Goal: Task Accomplishment & Management: Manage account settings

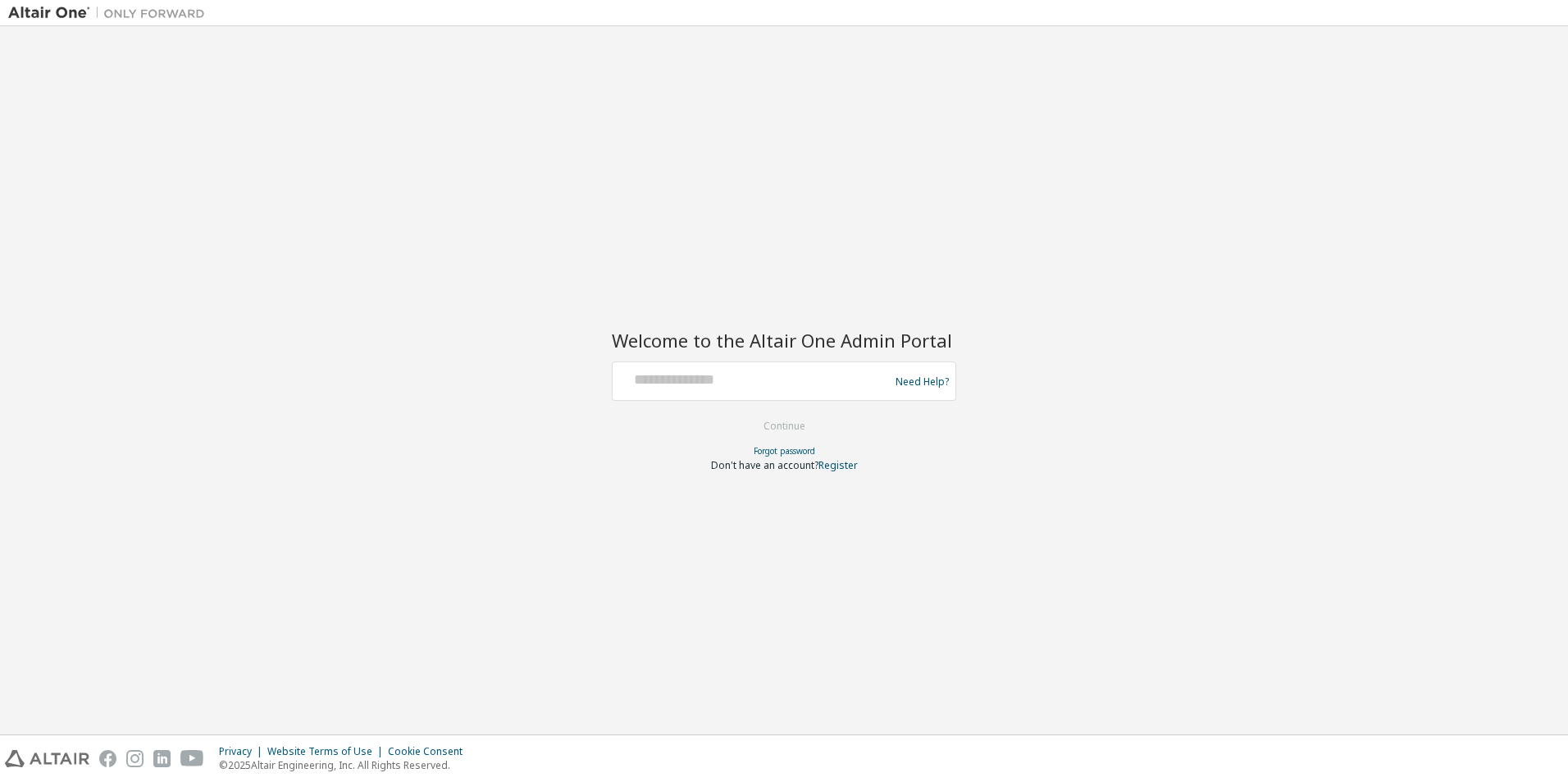
drag, startPoint x: 713, startPoint y: 407, endPoint x: 708, endPoint y: 391, distance: 16.8
click at [712, 406] on form "Need Help? Please make sure that you provide your Global Login as email (e.g. @…" at bounding box center [783, 417] width 344 height 111
click at [708, 391] on div at bounding box center [753, 381] width 268 height 31
click at [706, 385] on input "text" at bounding box center [753, 377] width 268 height 23
type input "**********"
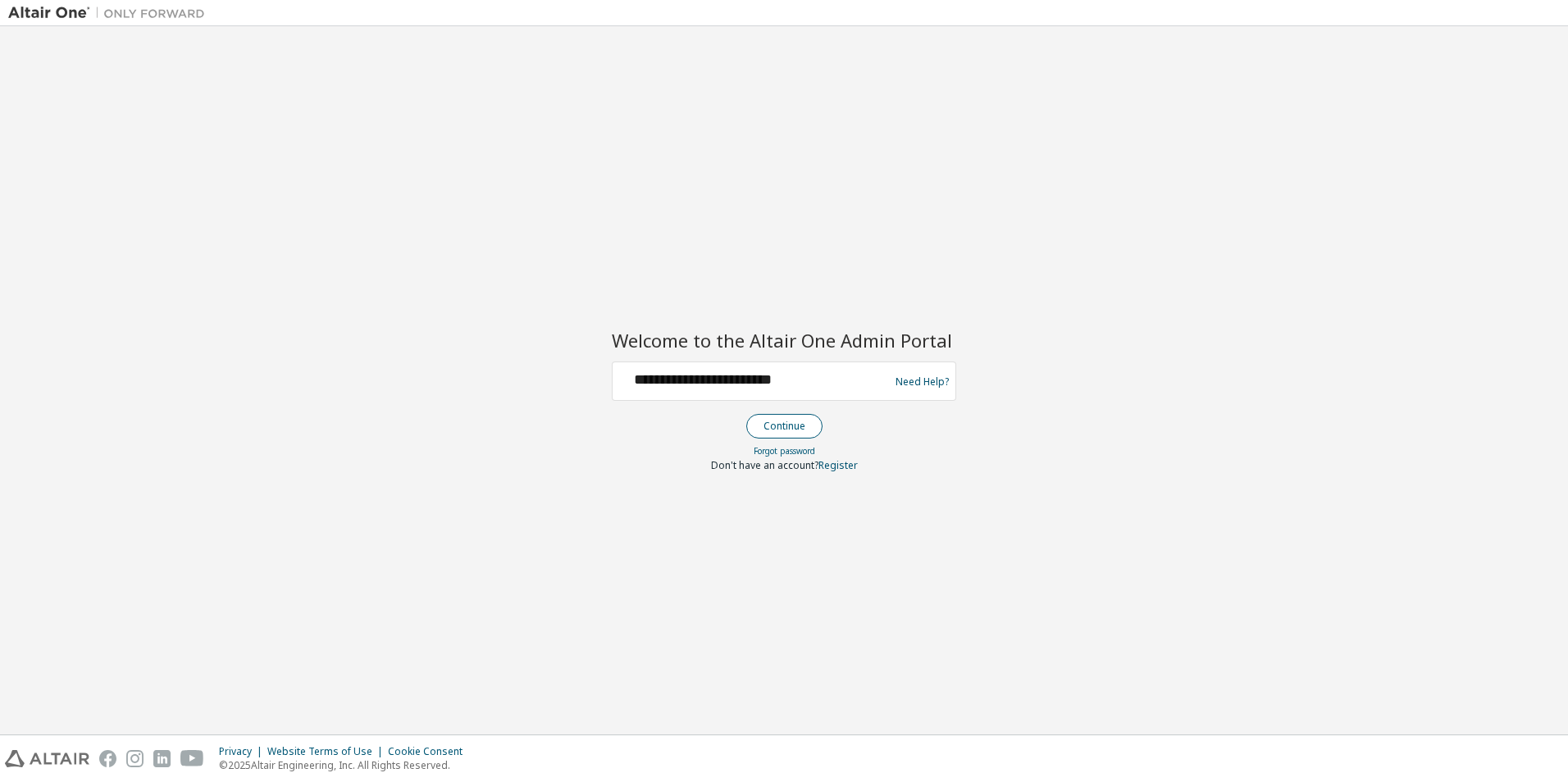
click at [781, 428] on button "Continue" at bounding box center [784, 427] width 76 height 24
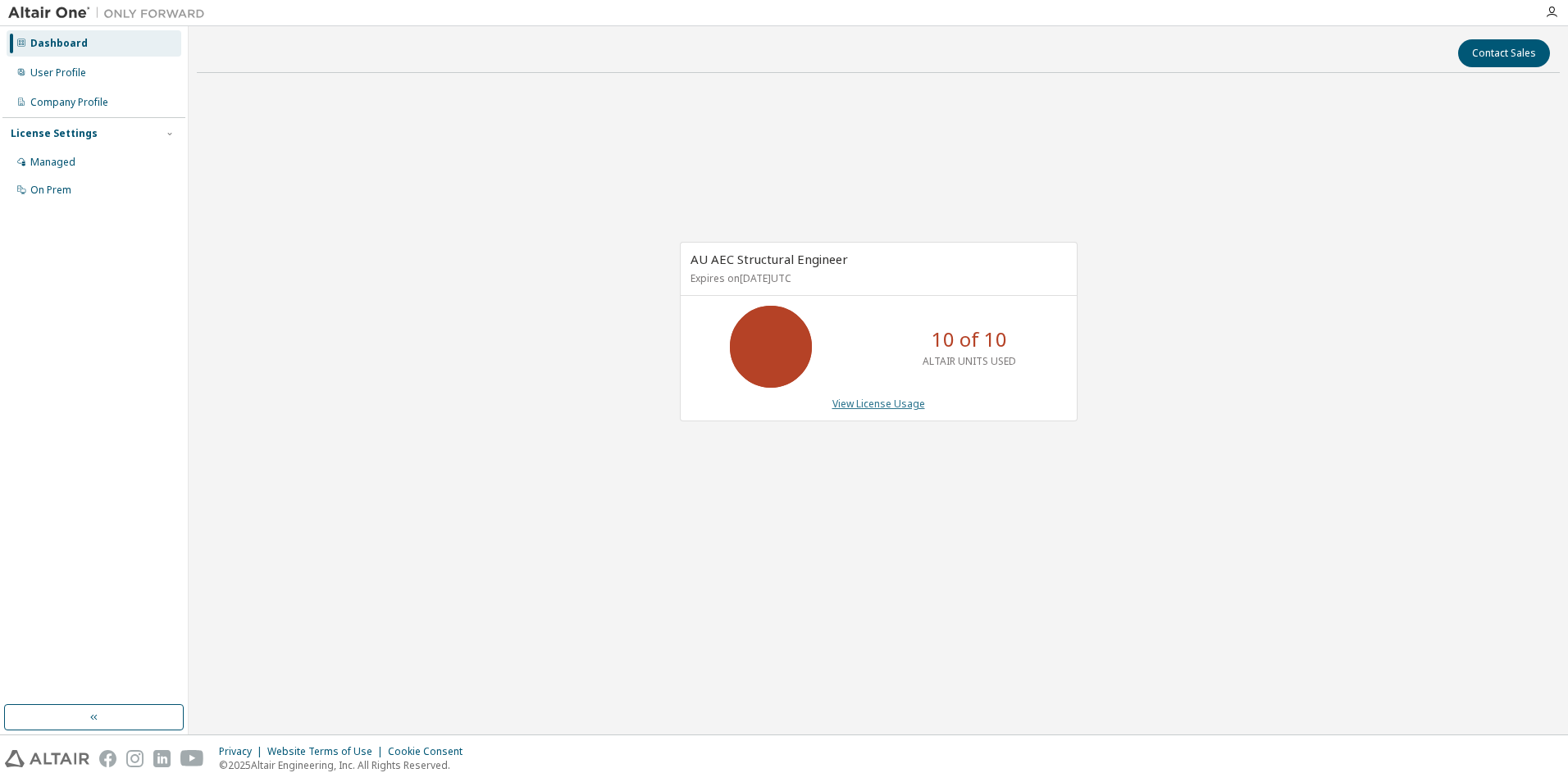
click at [880, 406] on link "View License Usage" at bounding box center [878, 403] width 93 height 14
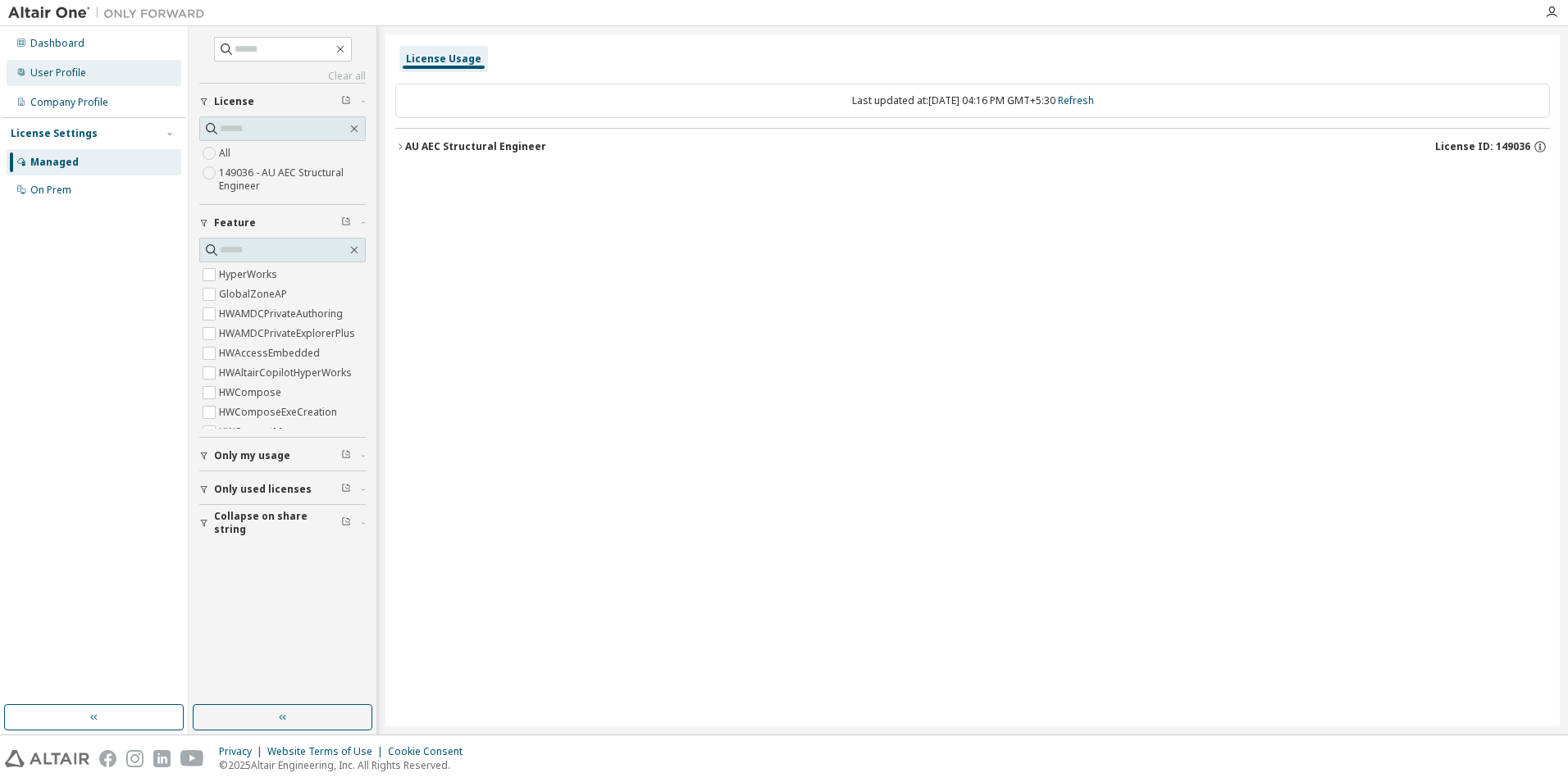
click at [45, 71] on div "User Profile" at bounding box center [57, 73] width 55 height 13
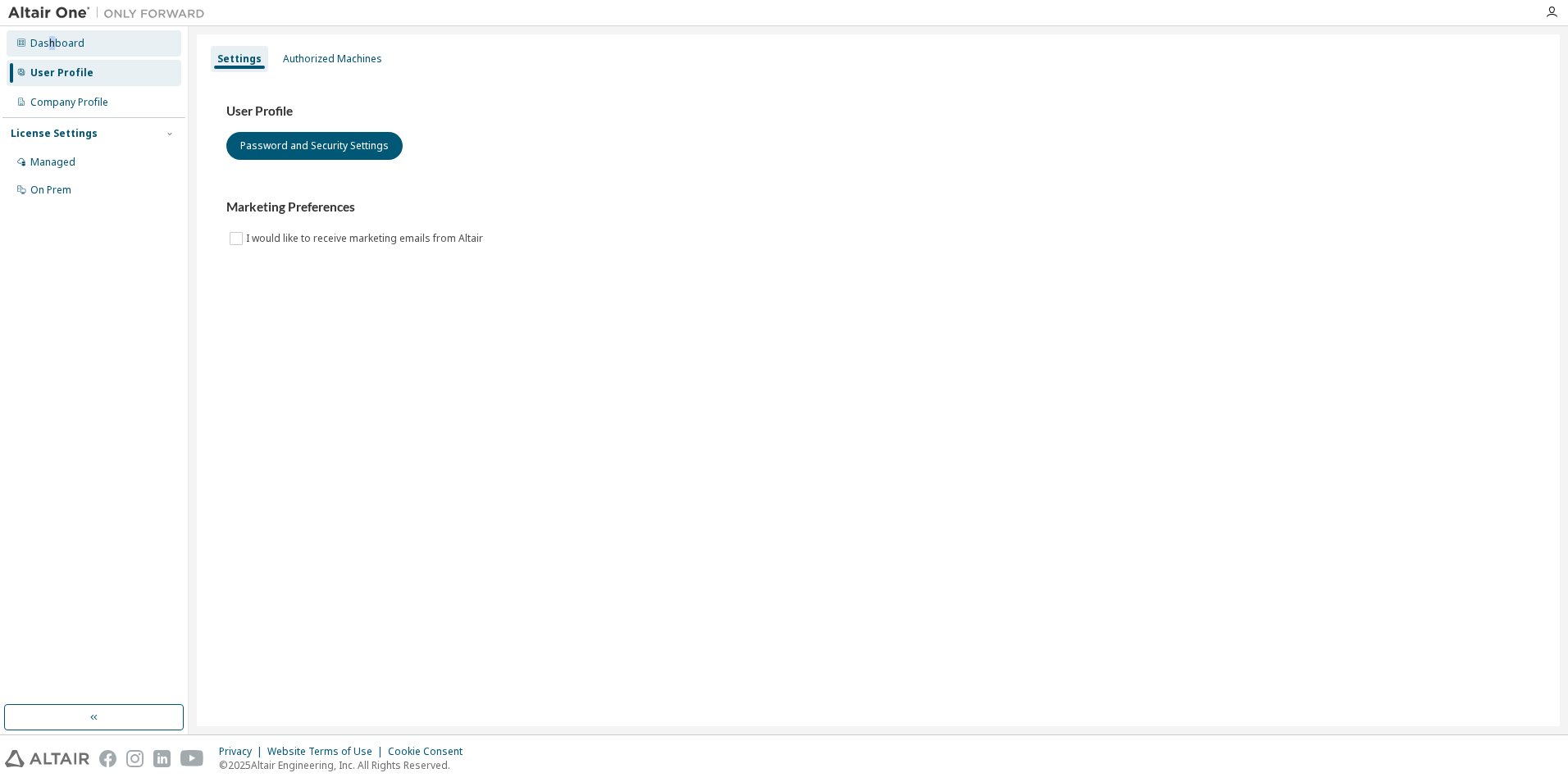
click at [51, 48] on div "Dashboard" at bounding box center [57, 43] width 54 height 13
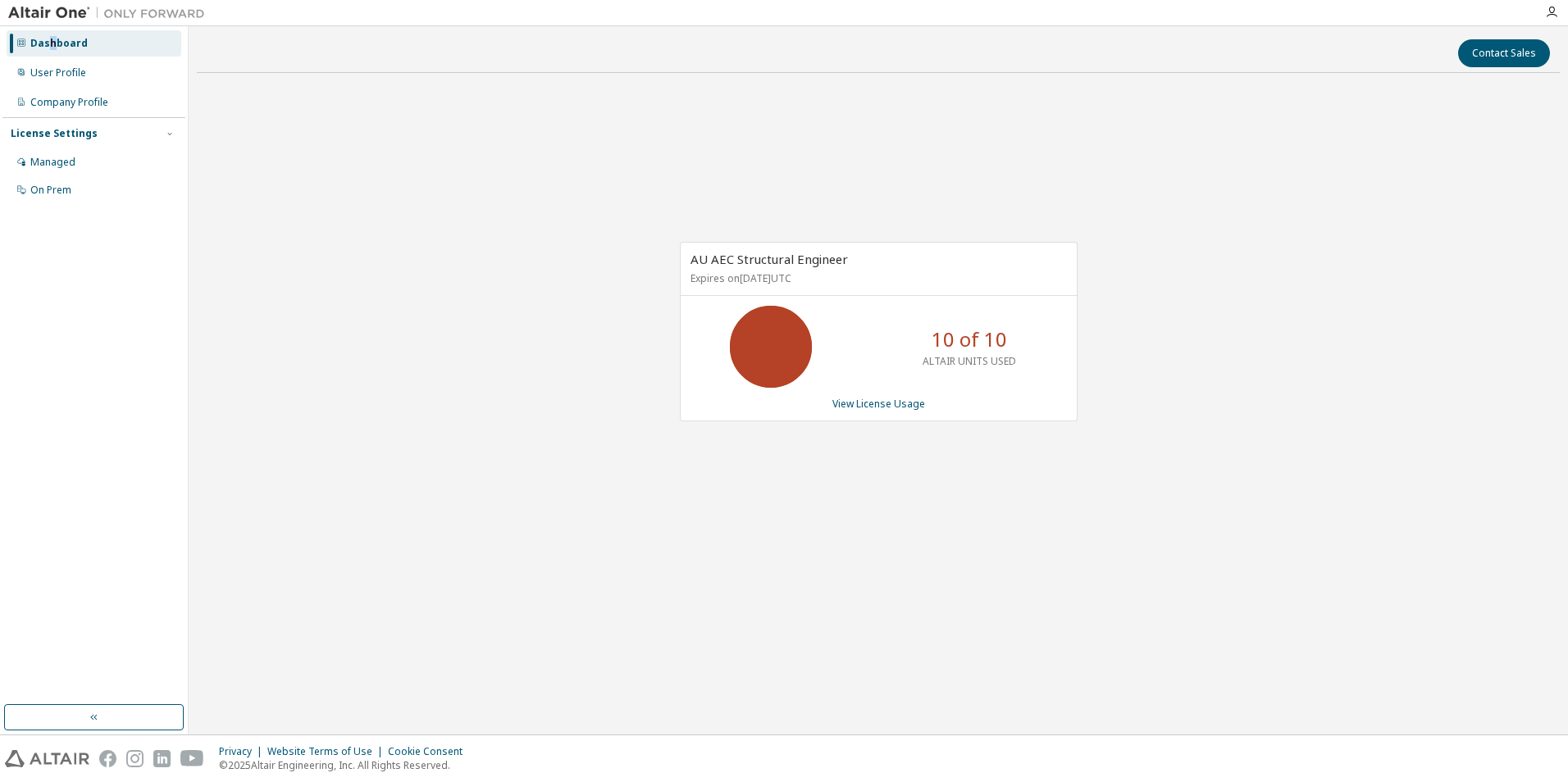
click at [49, 49] on div "Dashboard" at bounding box center [58, 43] width 57 height 13
click at [37, 163] on div "Managed" at bounding box center [53, 162] width 45 height 13
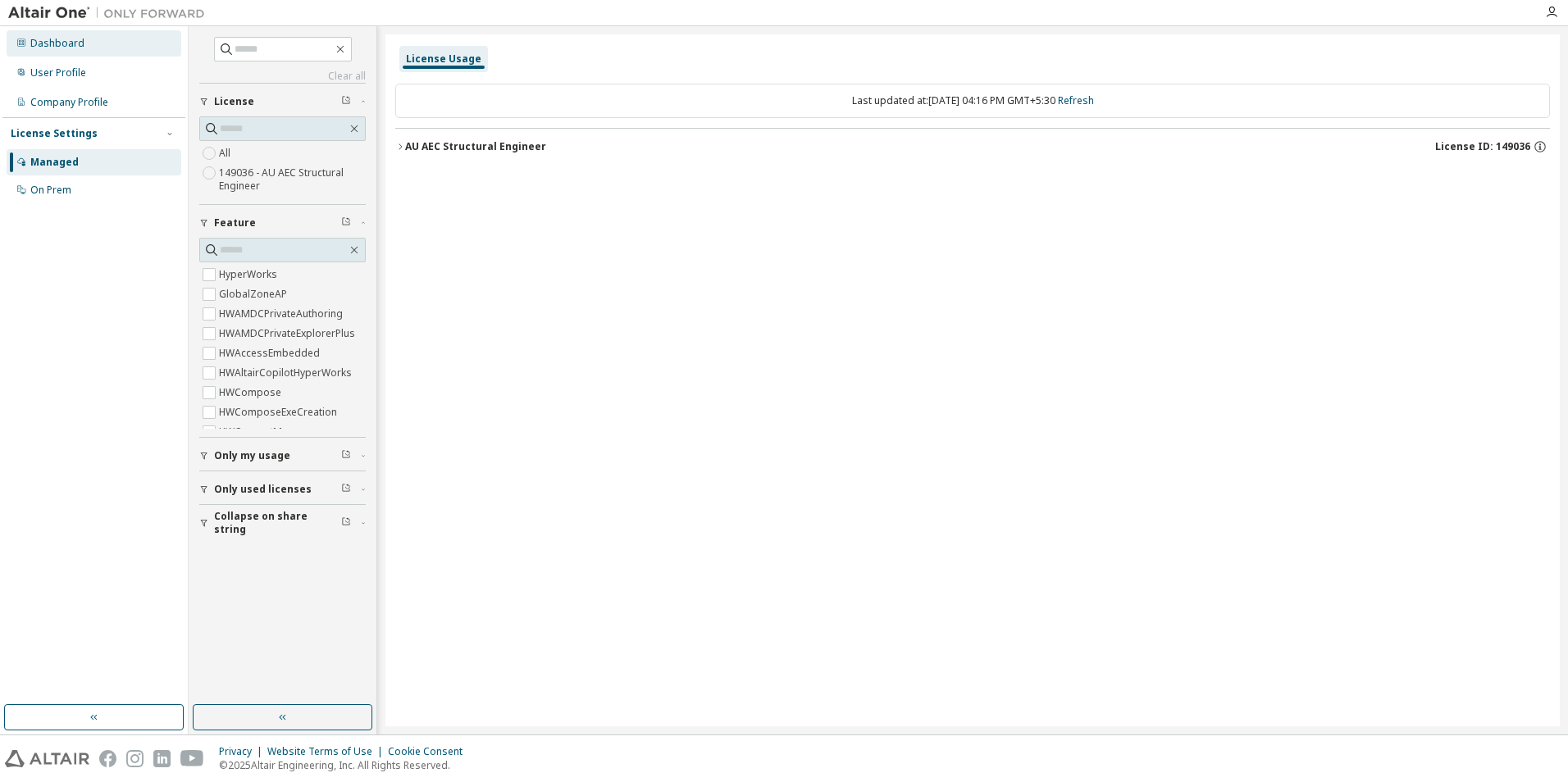
click at [30, 38] on div "Dashboard" at bounding box center [57, 43] width 54 height 13
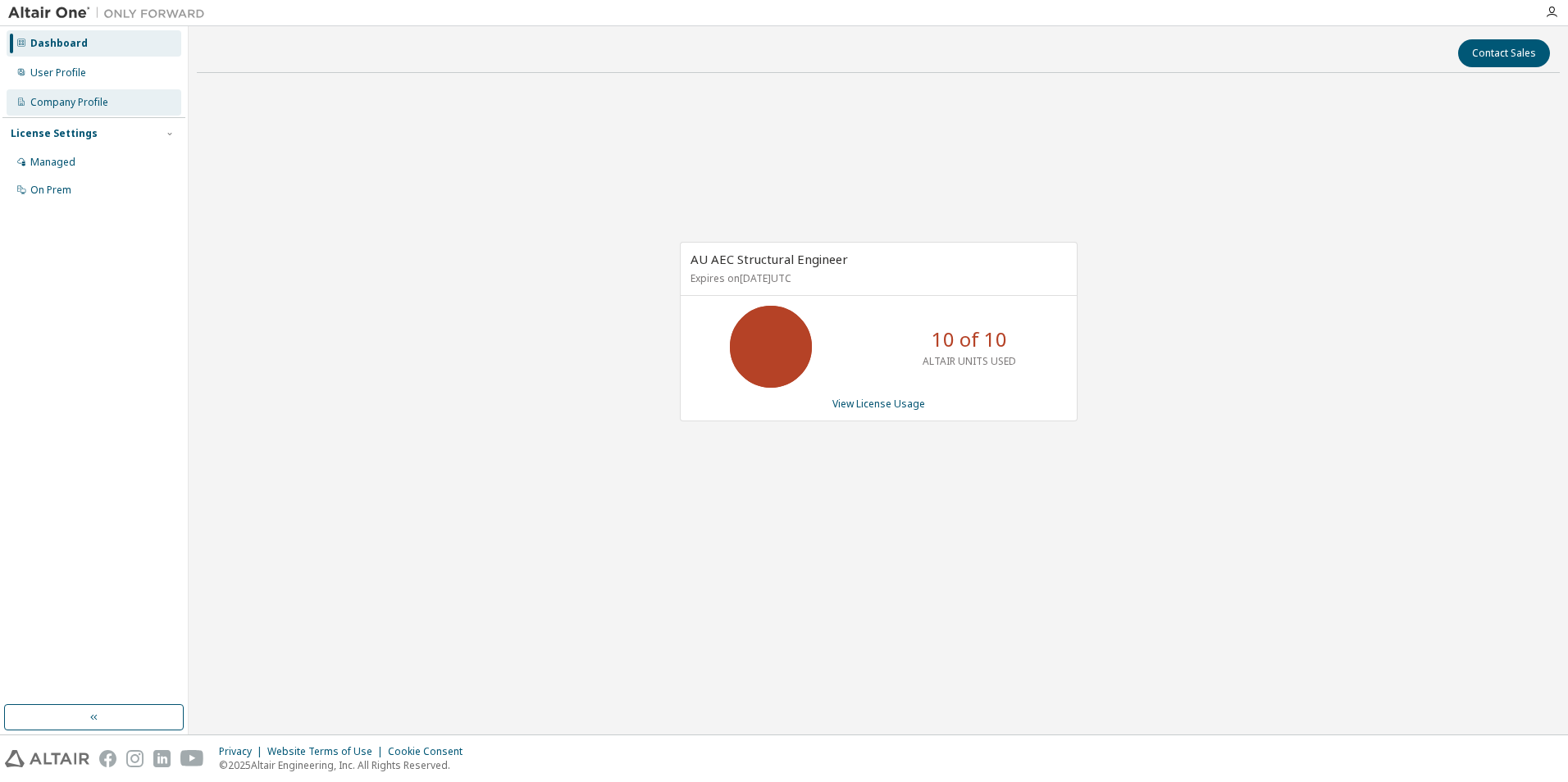
click at [43, 106] on div "Company Profile" at bounding box center [68, 102] width 78 height 13
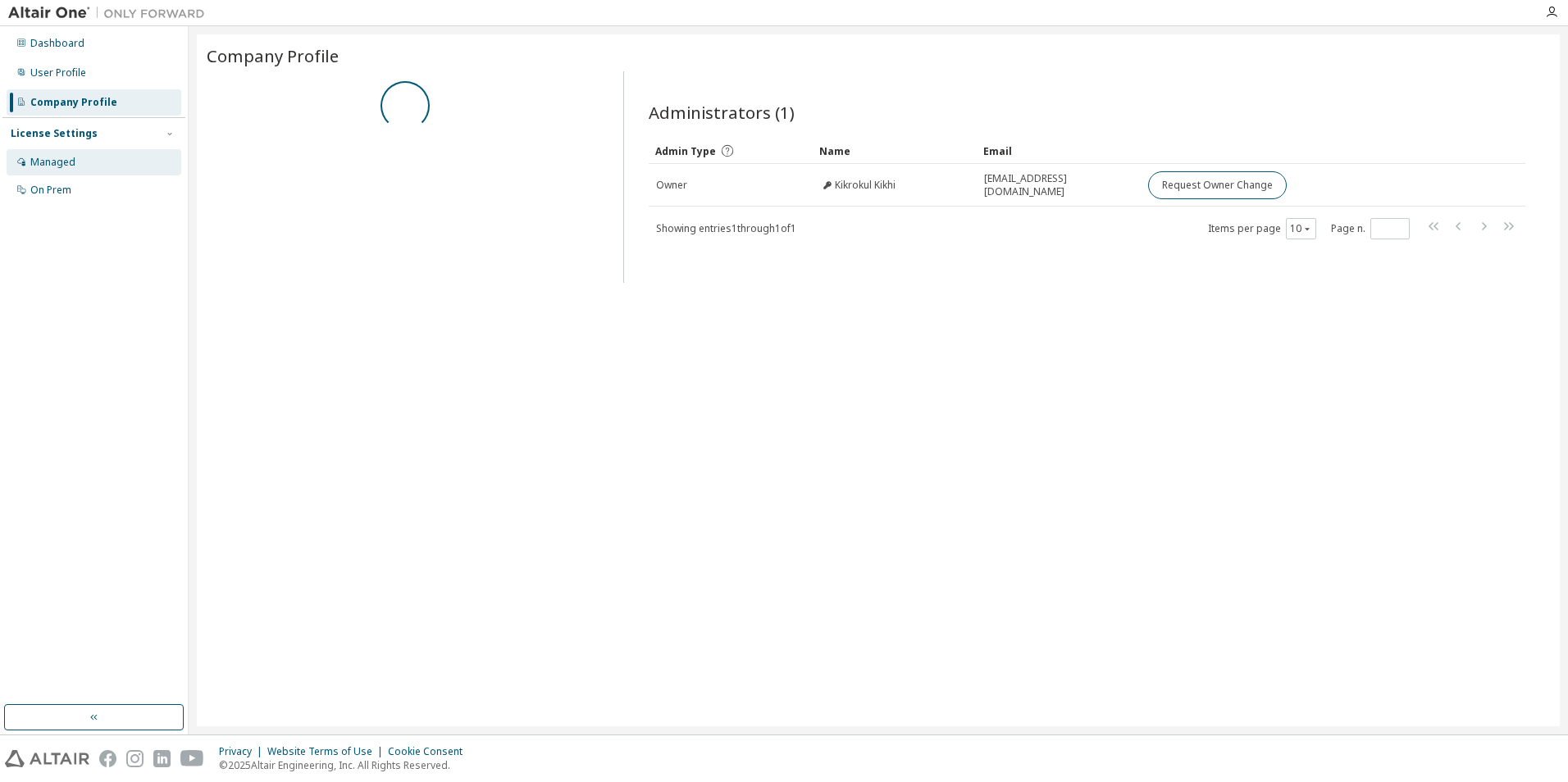
click at [42, 150] on div "Managed" at bounding box center [94, 162] width 174 height 26
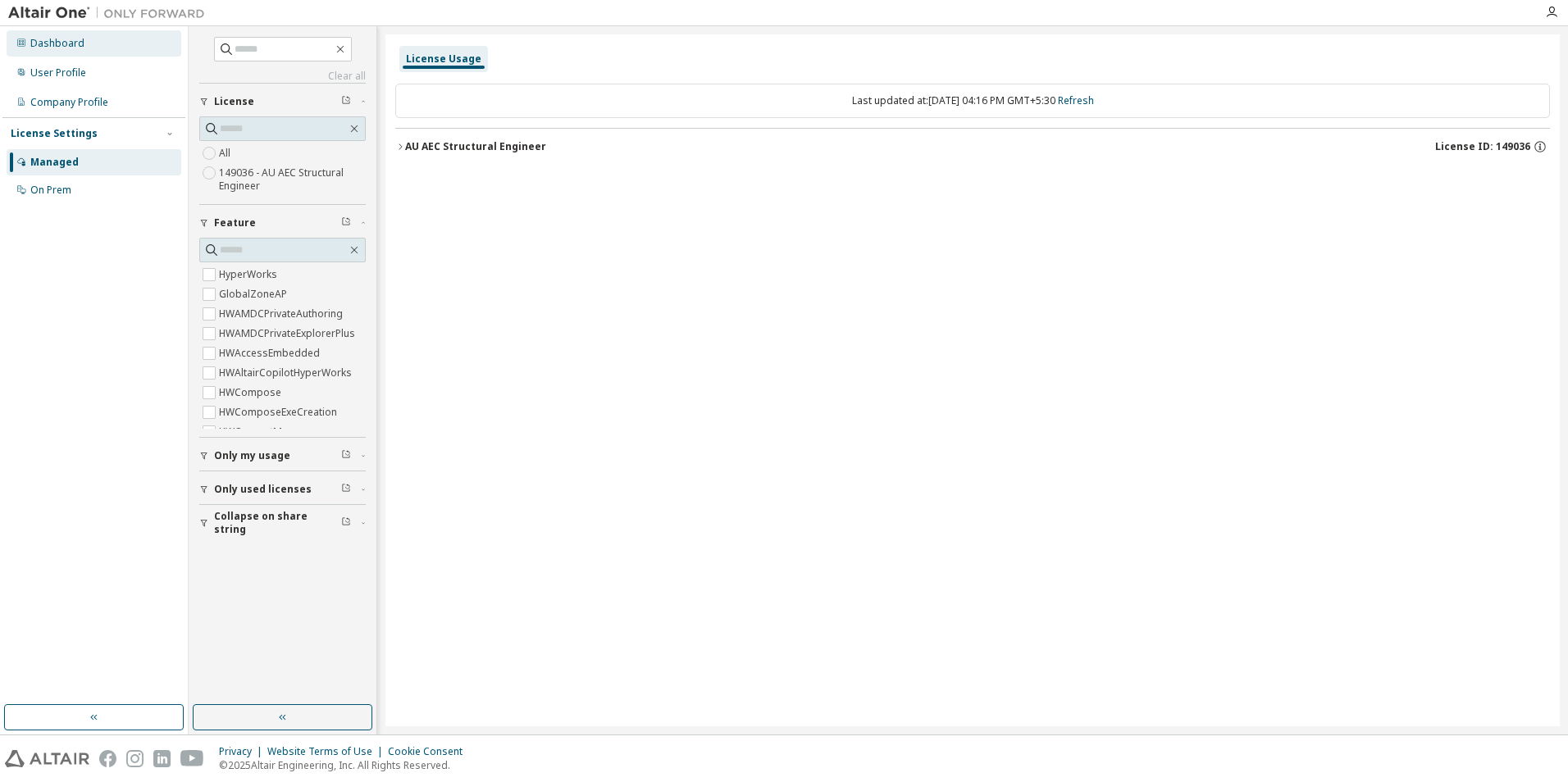
click at [39, 44] on div "Dashboard" at bounding box center [57, 43] width 54 height 13
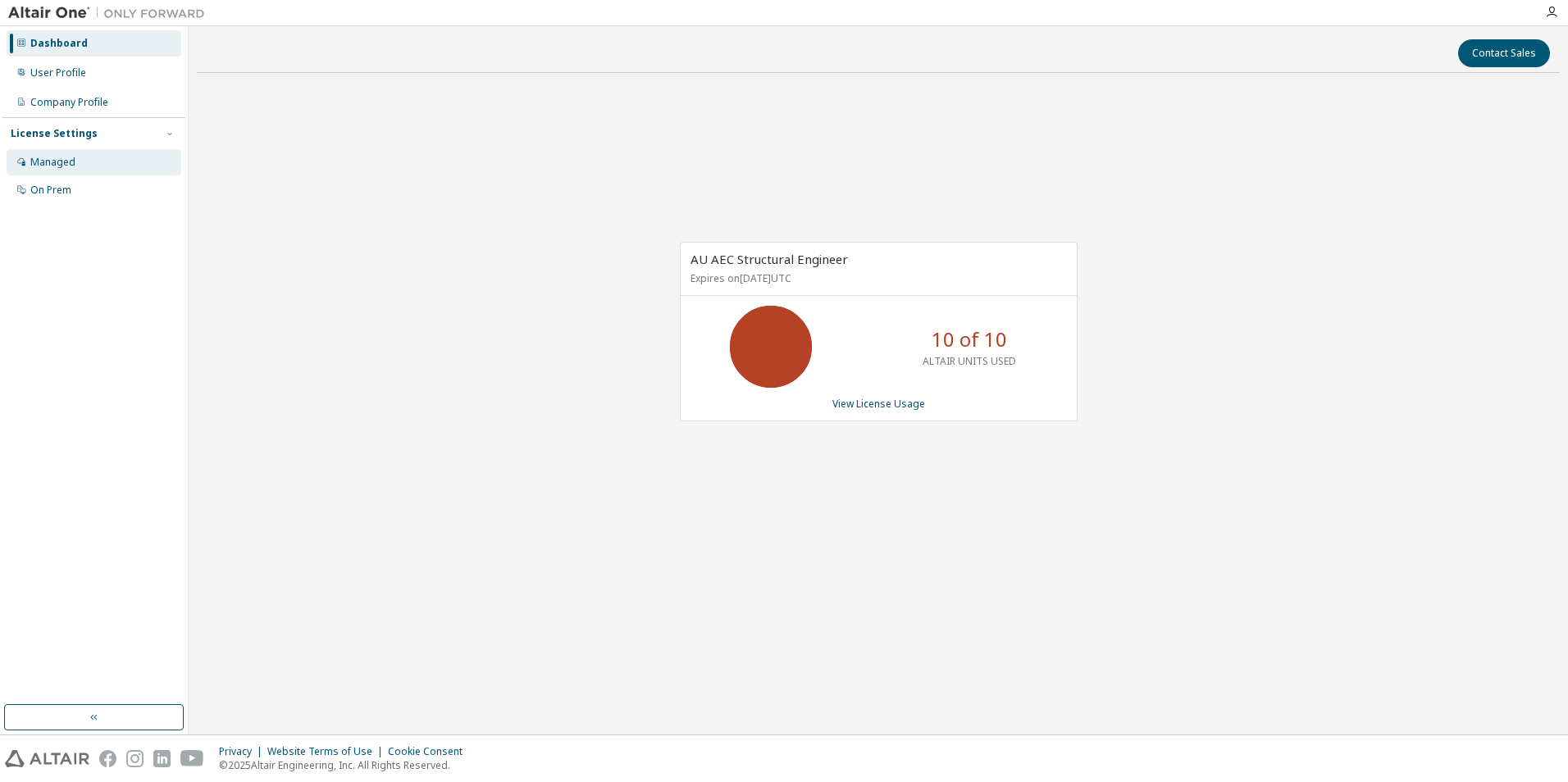
click at [84, 157] on div "Managed" at bounding box center [94, 162] width 174 height 26
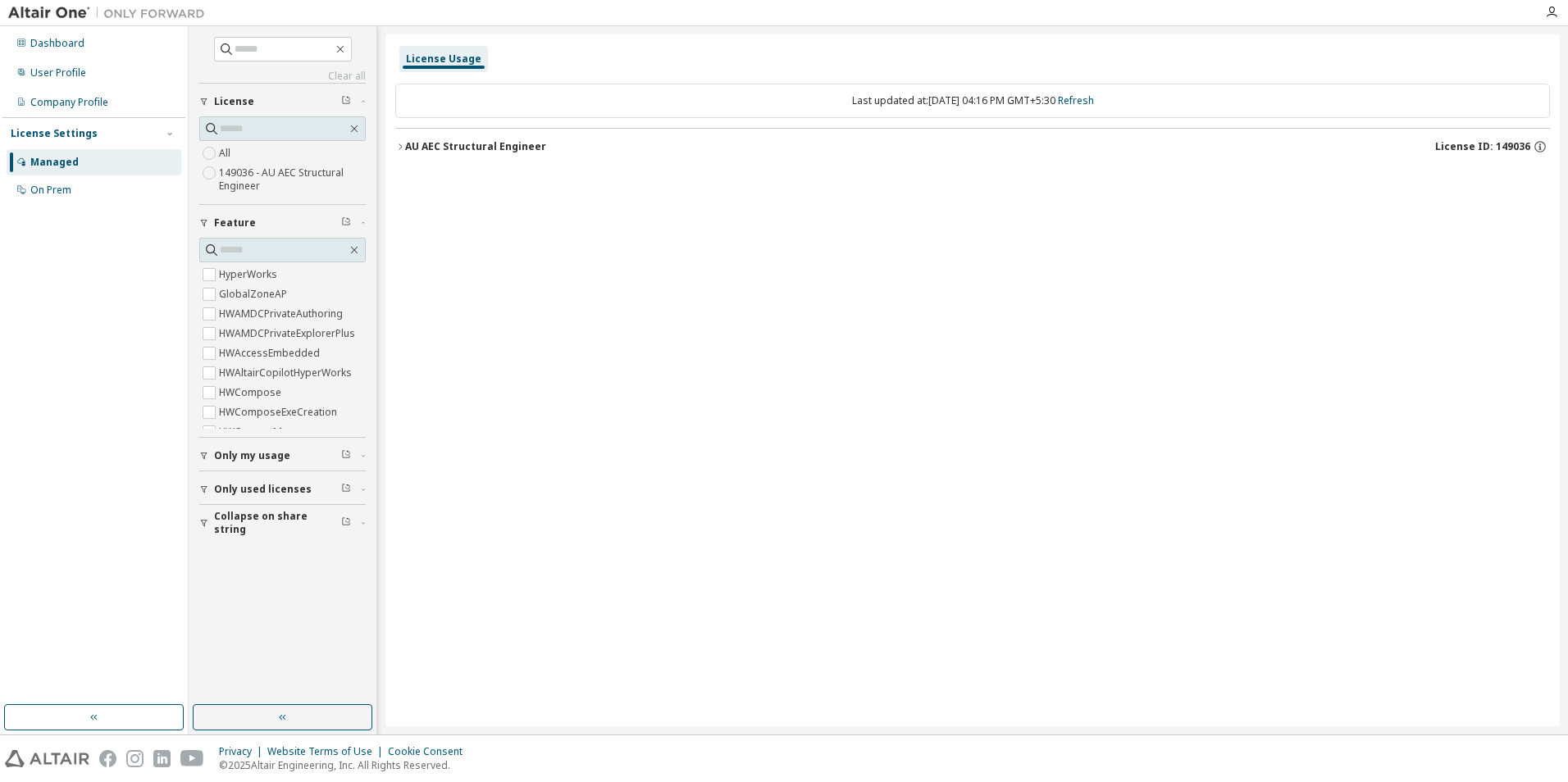
click at [266, 481] on button "Only used licenses" at bounding box center [281, 489] width 166 height 36
click at [248, 556] on button "Collapse on share string" at bounding box center [281, 570] width 166 height 36
click at [1539, 18] on div at bounding box center [1551, 12] width 33 height 13
click at [1551, 9] on icon "button" at bounding box center [1551, 12] width 13 height 13
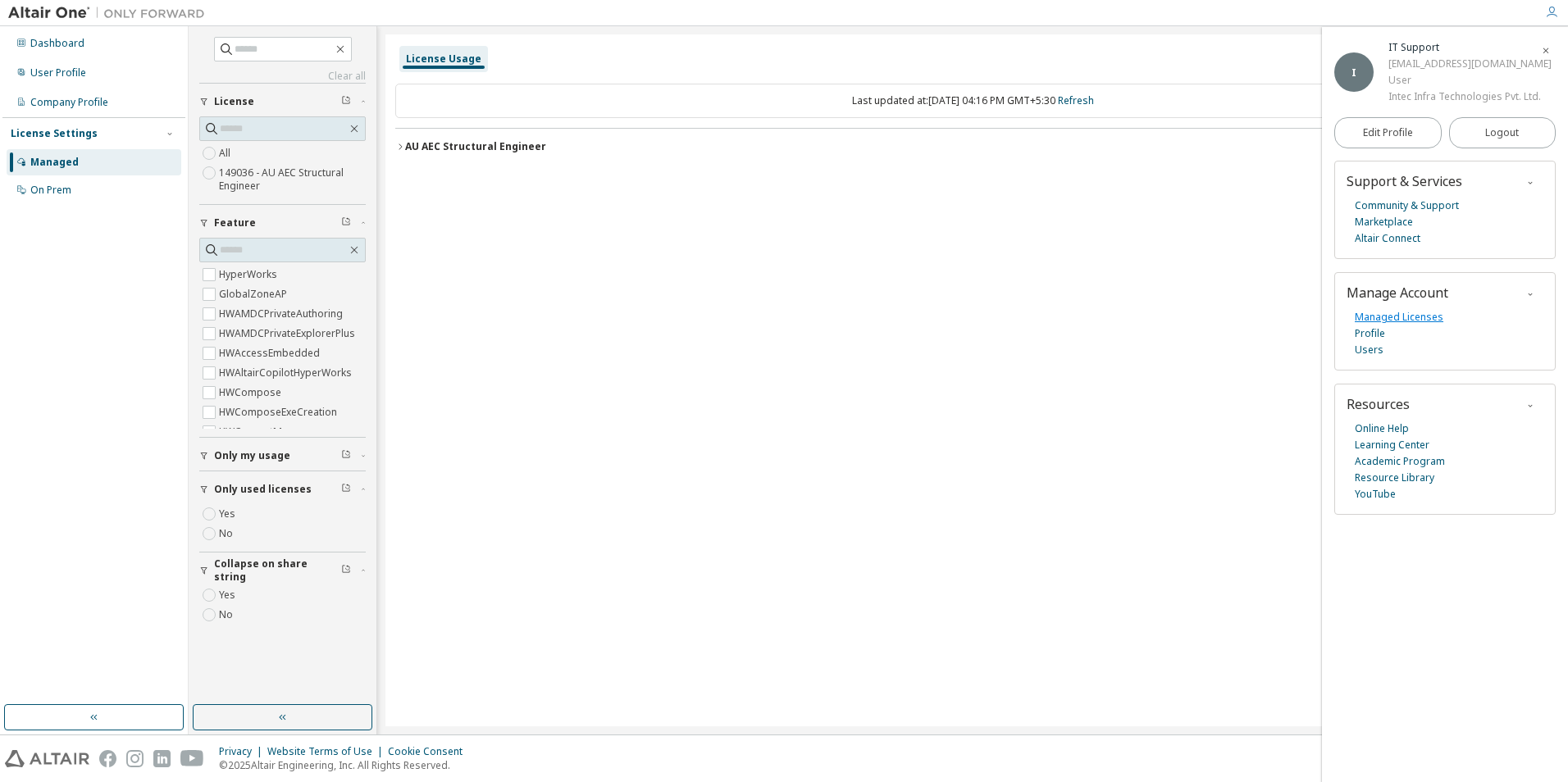
click at [1395, 316] on link "Managed Licenses" at bounding box center [1398, 317] width 88 height 16
click at [1482, 127] on button "Logout" at bounding box center [1502, 132] width 108 height 31
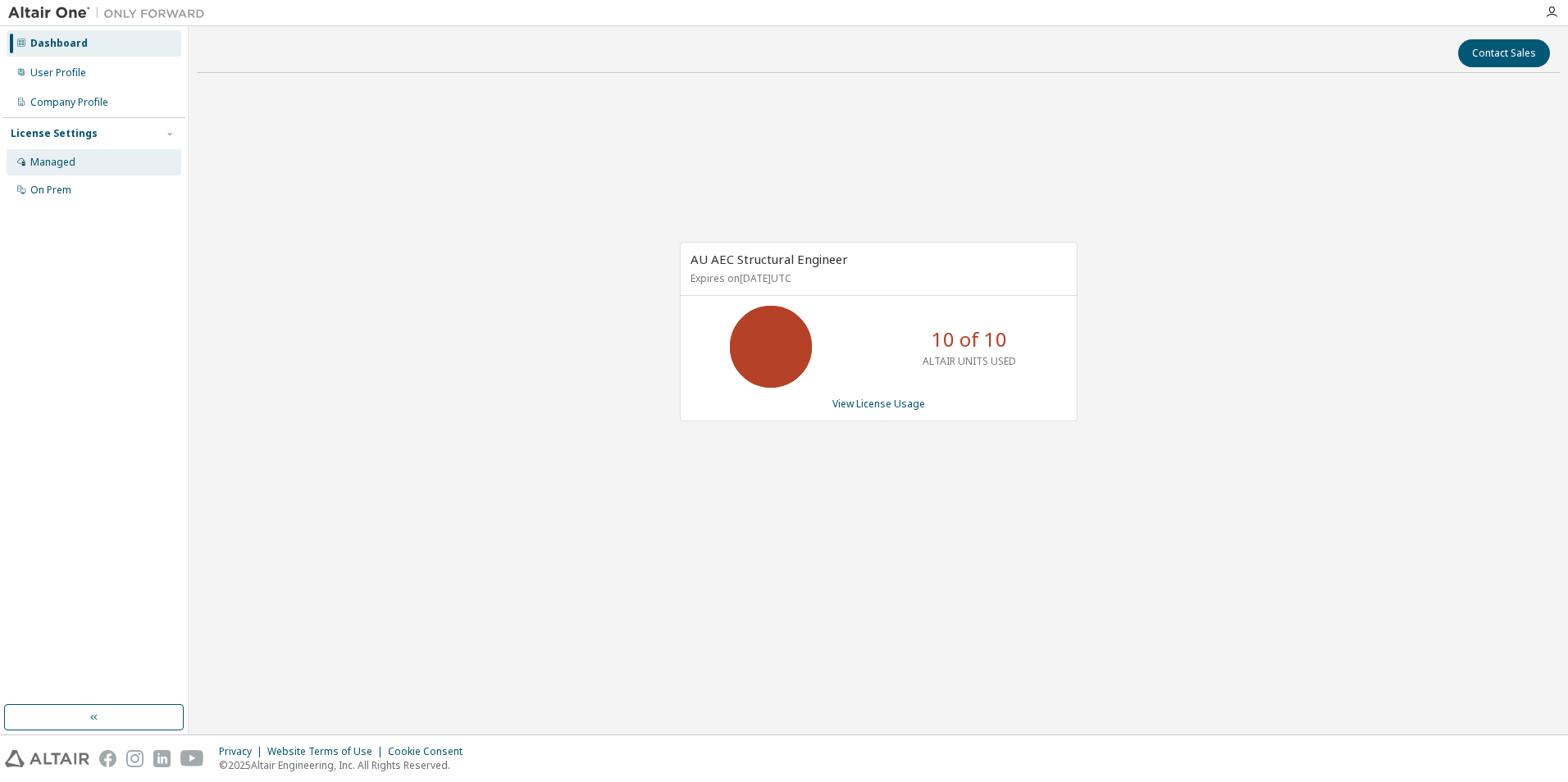
click at [57, 172] on div "Managed" at bounding box center [94, 162] width 174 height 26
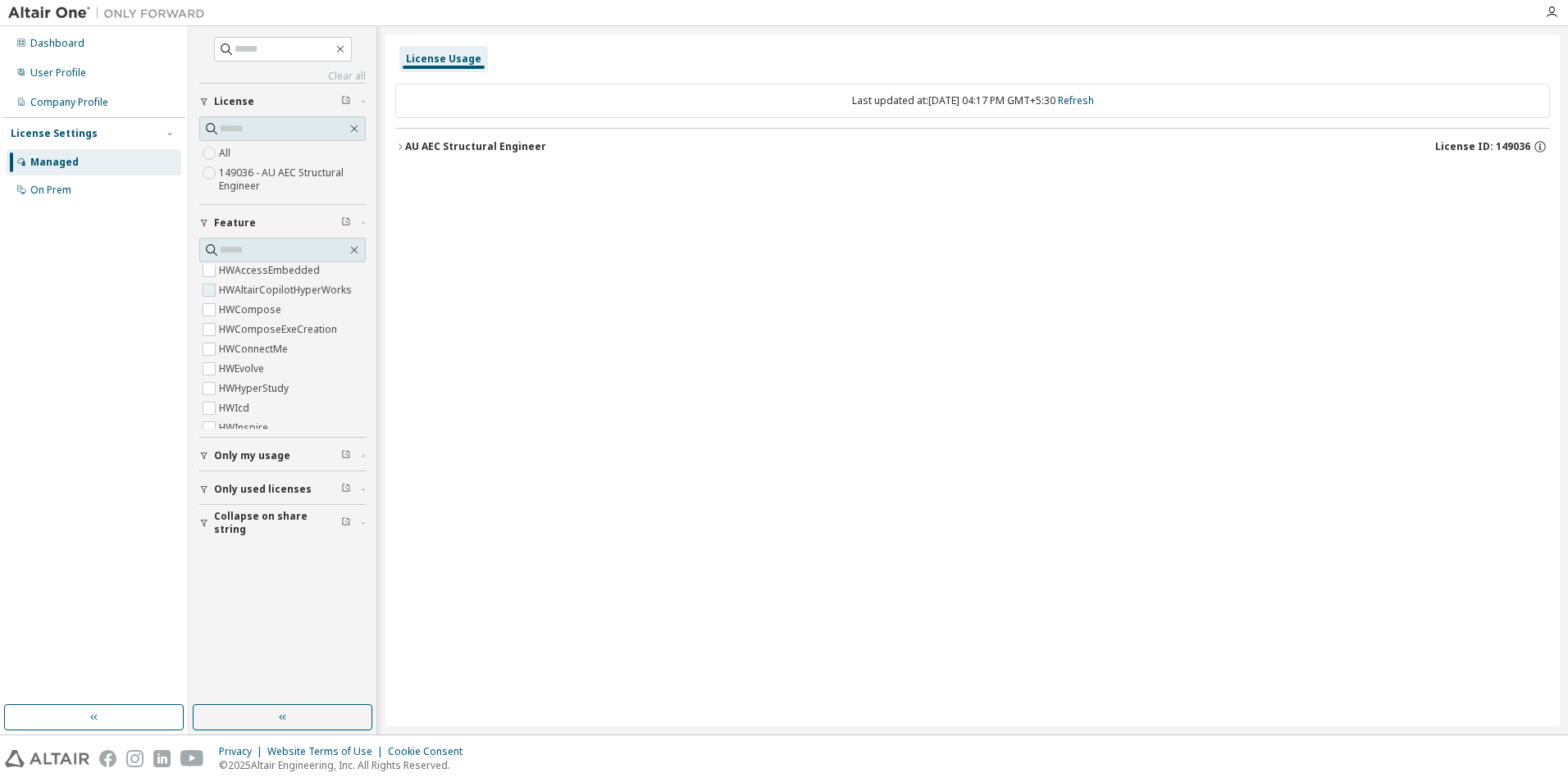
scroll to position [246, 0]
click at [238, 487] on span "Only used licenses" at bounding box center [263, 489] width 98 height 13
click at [1548, 3] on div at bounding box center [1551, 12] width 33 height 24
click at [1561, 21] on div at bounding box center [1551, 12] width 33 height 24
click at [1554, 10] on icon "button" at bounding box center [1551, 12] width 13 height 13
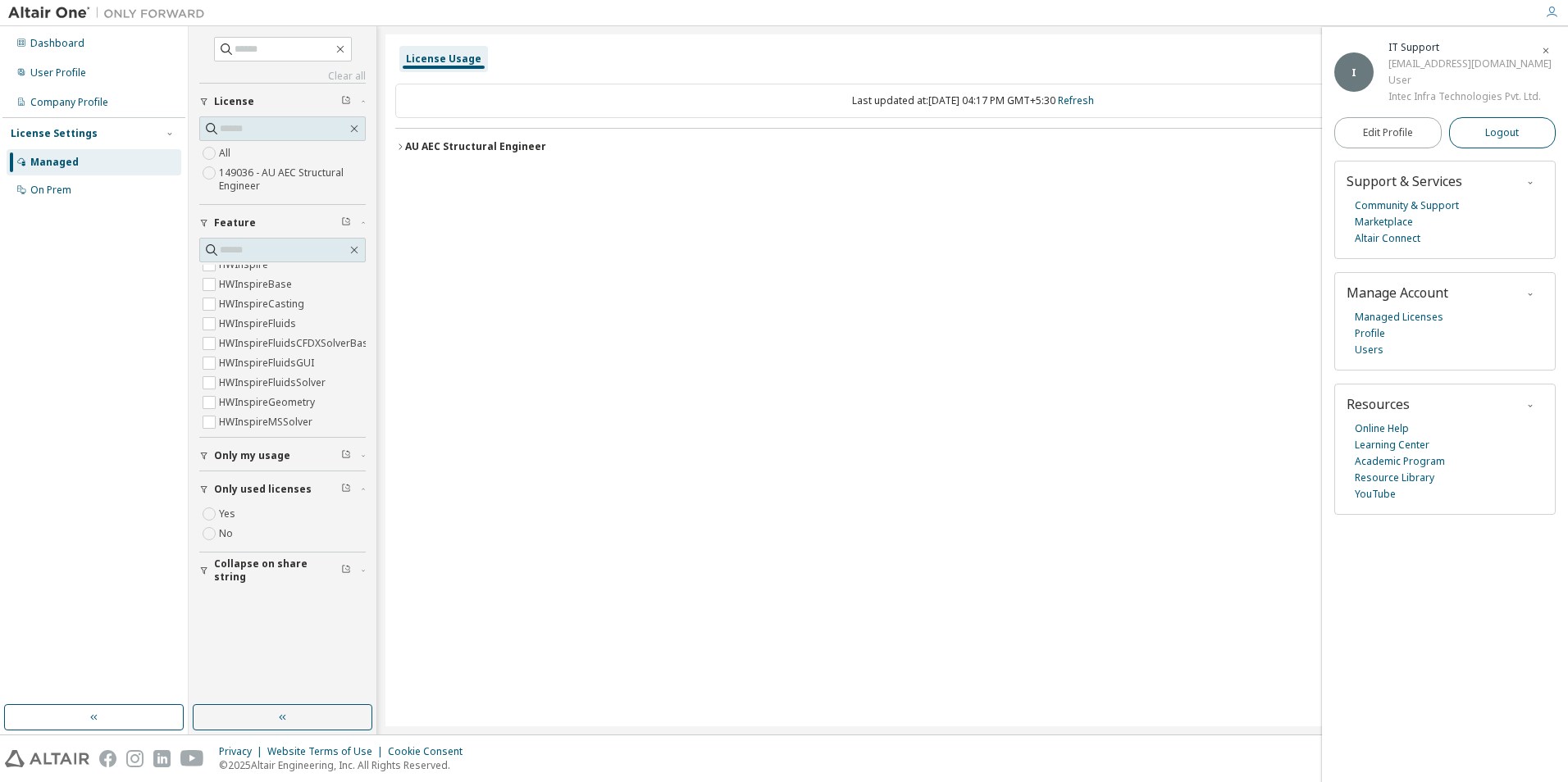
click at [1503, 138] on span "Logout" at bounding box center [1501, 132] width 34 height 16
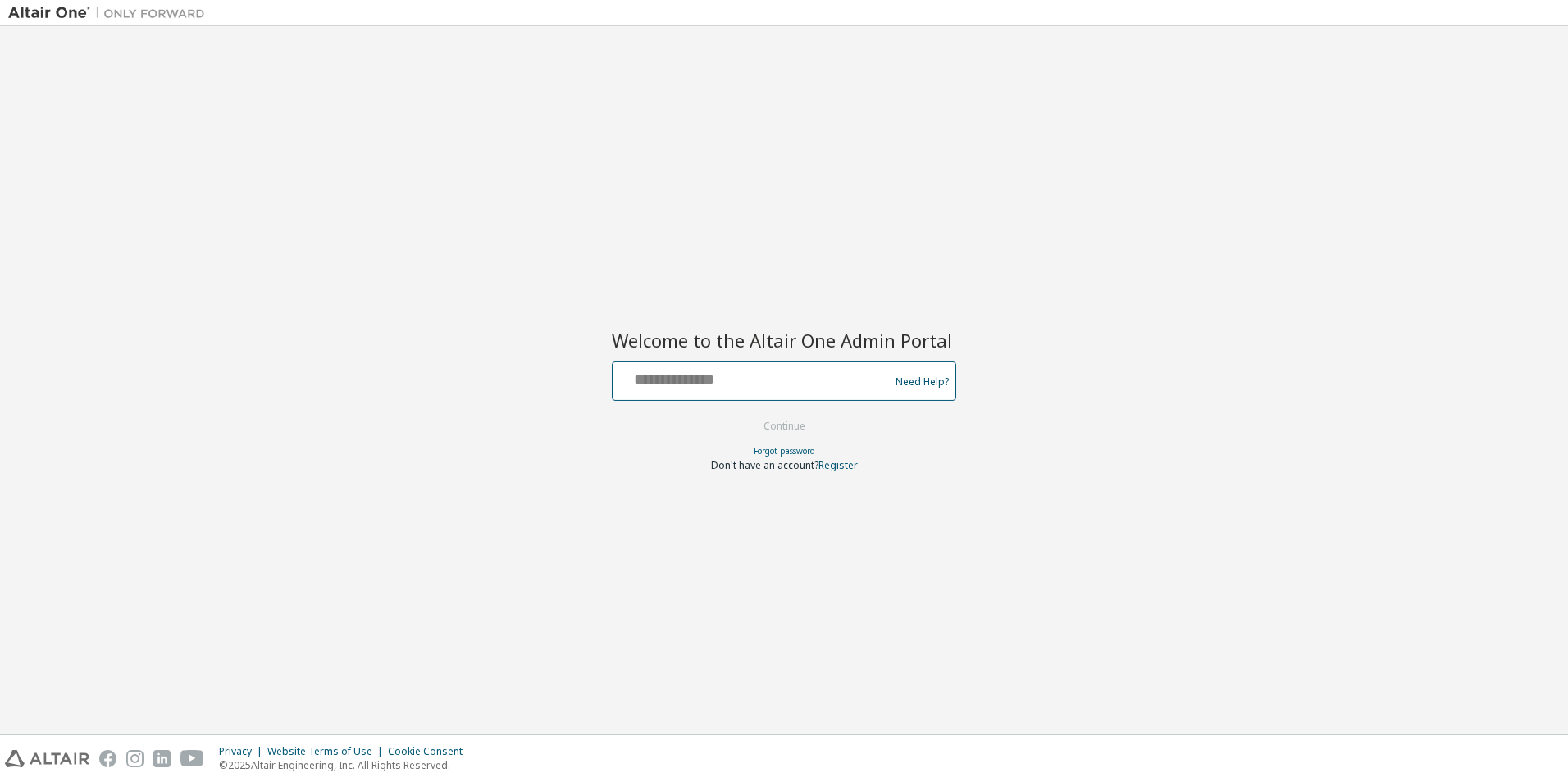
paste input "**********"
type input "**********"
click at [792, 422] on button "Continue" at bounding box center [784, 427] width 76 height 24
drag, startPoint x: 748, startPoint y: 375, endPoint x: 731, endPoint y: 345, distance: 34.5
click at [748, 375] on input "text" at bounding box center [753, 377] width 268 height 23
